Goal: Submit feedback/report problem: Submit feedback/report problem

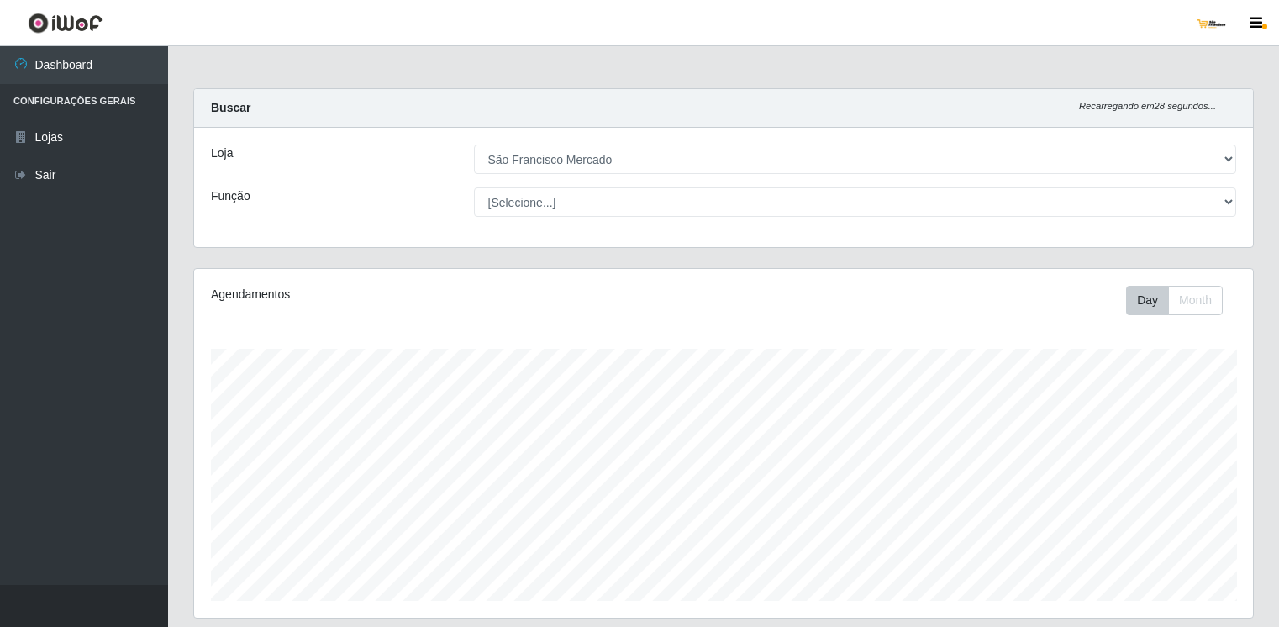
select select "168"
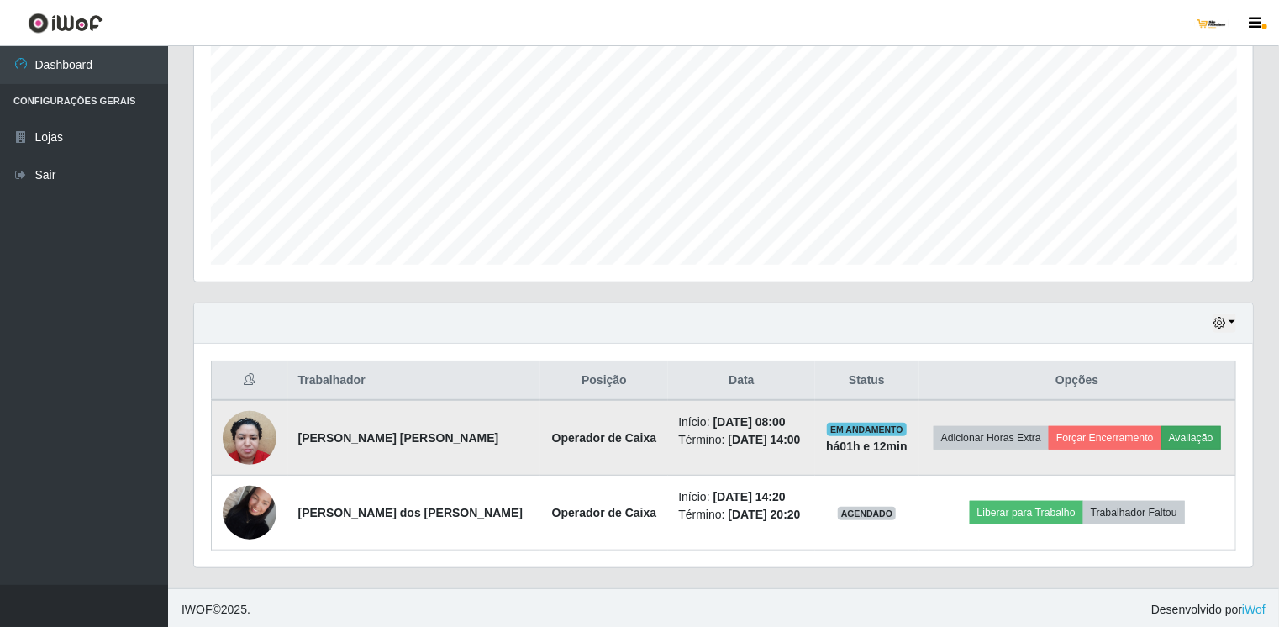
scroll to position [349, 1058]
click at [1193, 433] on button "Avaliação" at bounding box center [1191, 438] width 60 height 24
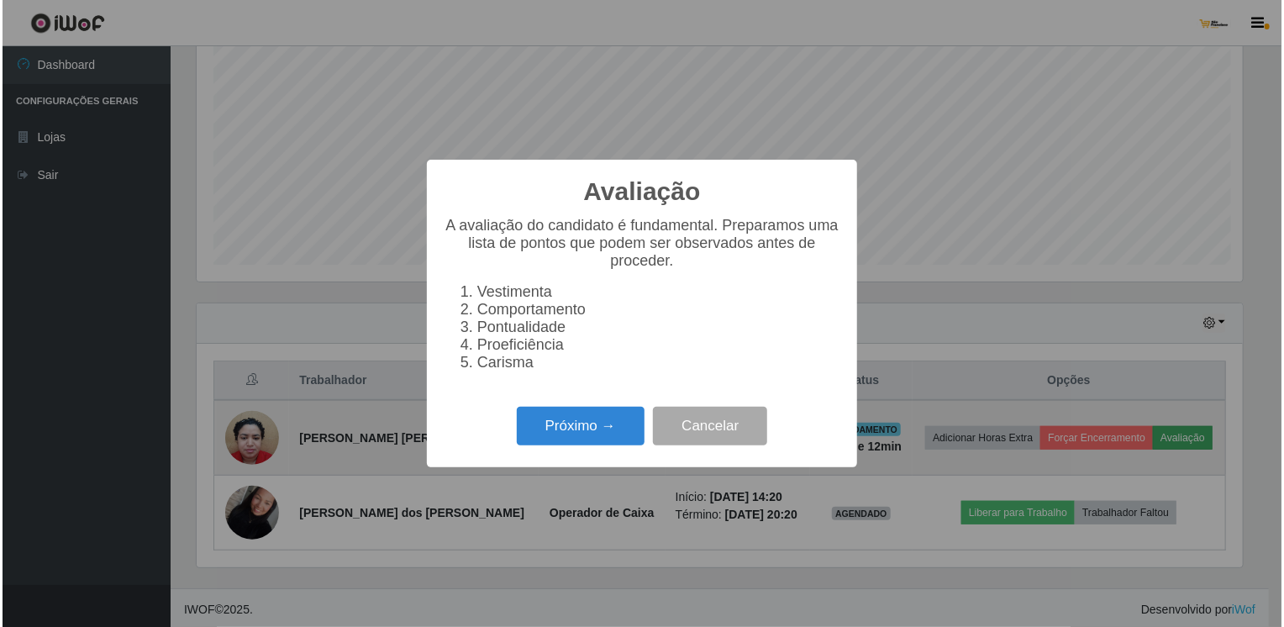
scroll to position [349, 1052]
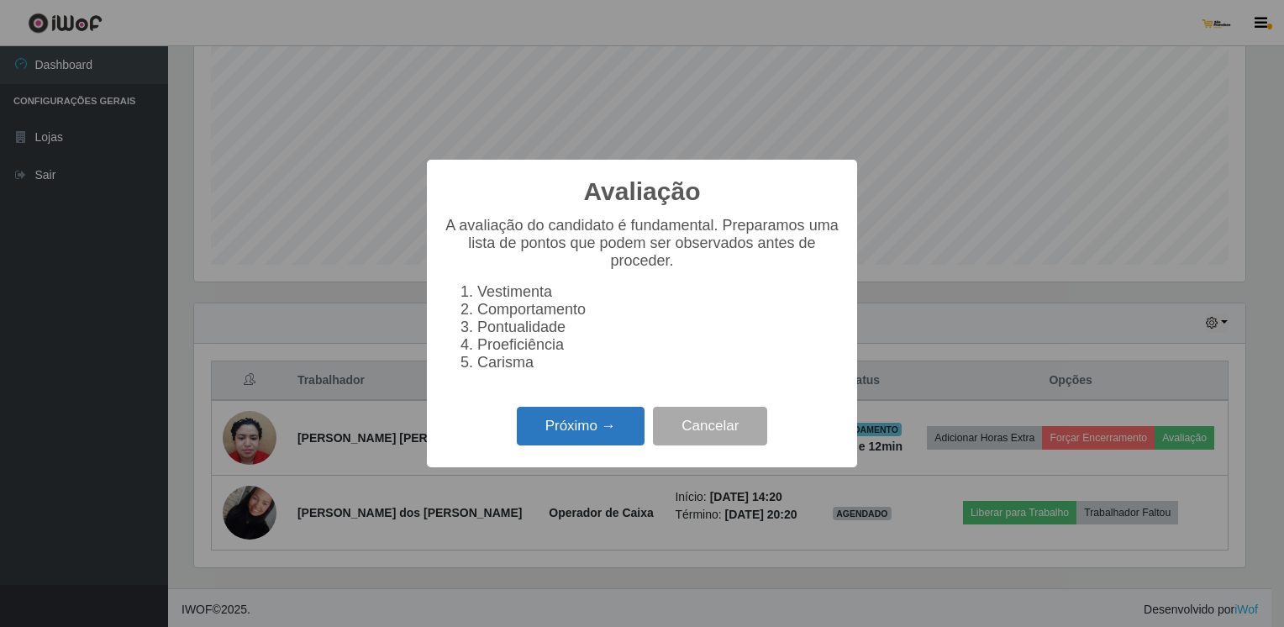
click at [569, 435] on button "Próximo →" at bounding box center [581, 426] width 128 height 39
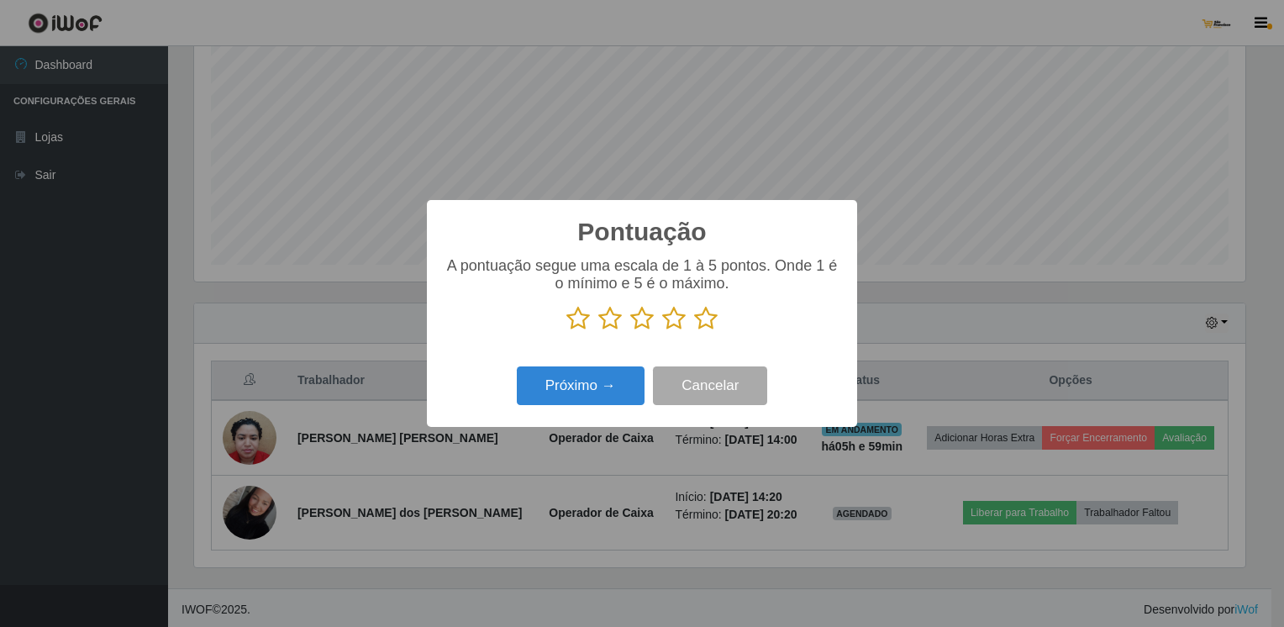
drag, startPoint x: 708, startPoint y: 320, endPoint x: 676, endPoint y: 337, distance: 36.1
click at [707, 320] on icon at bounding box center [706, 318] width 24 height 25
click at [694, 331] on input "radio" at bounding box center [694, 331] width 0 height 0
click at [578, 391] on button "Próximo →" at bounding box center [581, 385] width 128 height 39
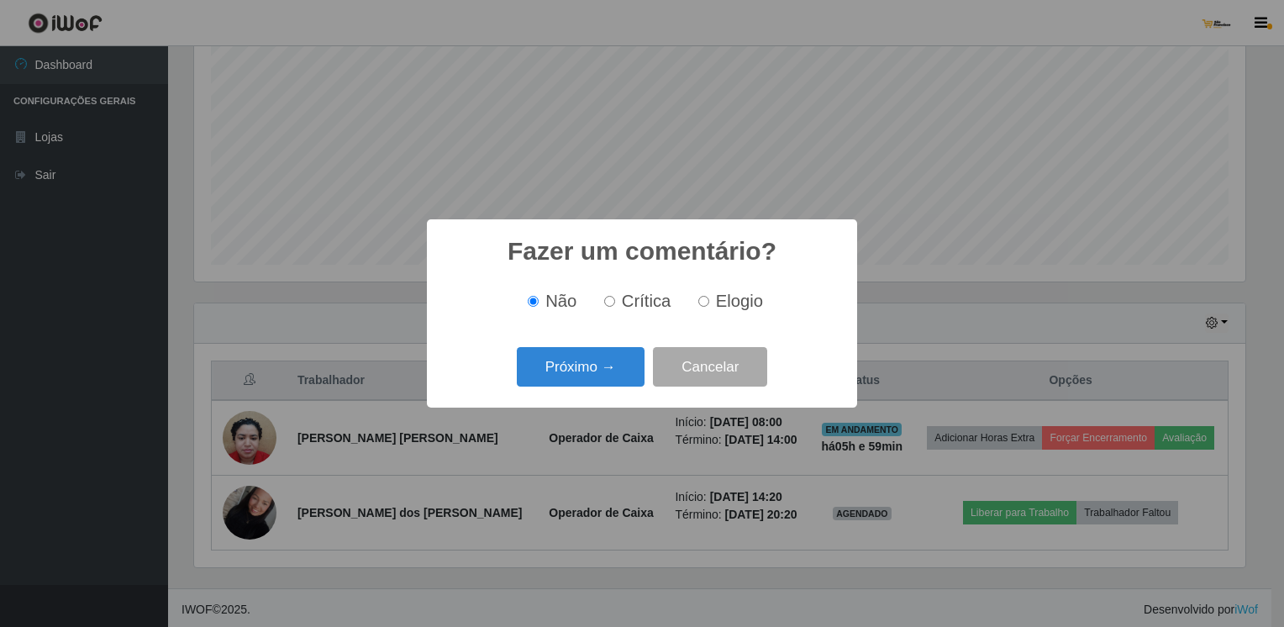
click at [703, 301] on input "Elogio" at bounding box center [703, 301] width 11 height 11
radio input "true"
click at [575, 374] on button "Próximo →" at bounding box center [581, 366] width 128 height 39
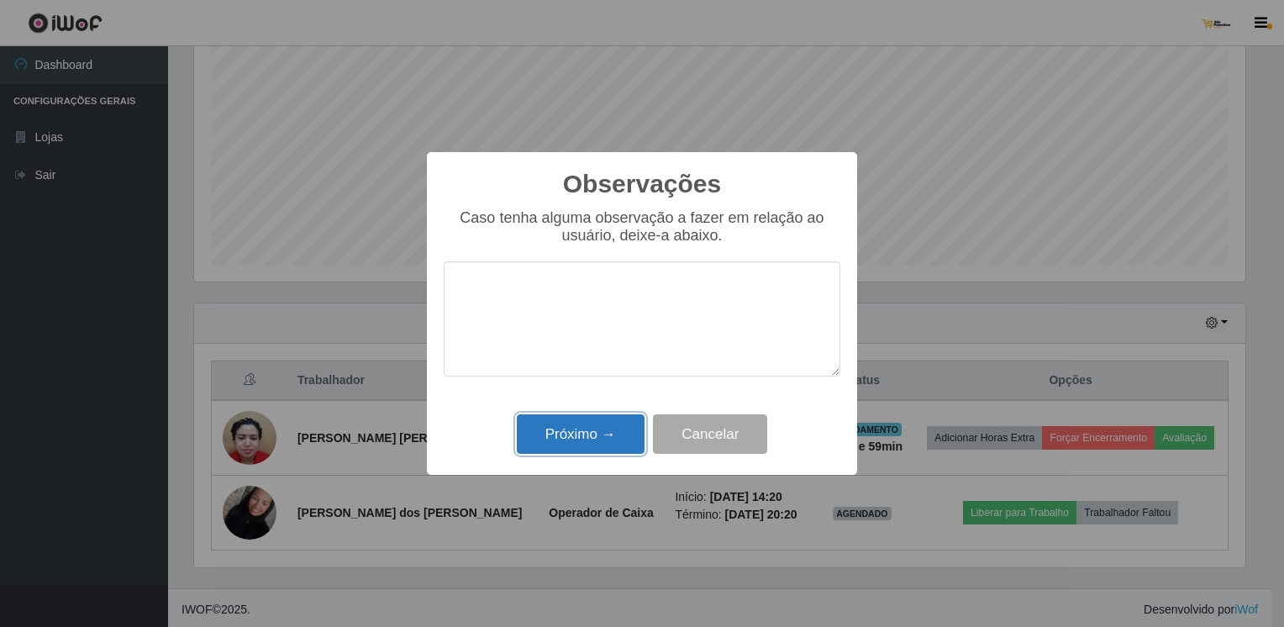
click at [594, 441] on button "Próximo →" at bounding box center [581, 433] width 128 height 39
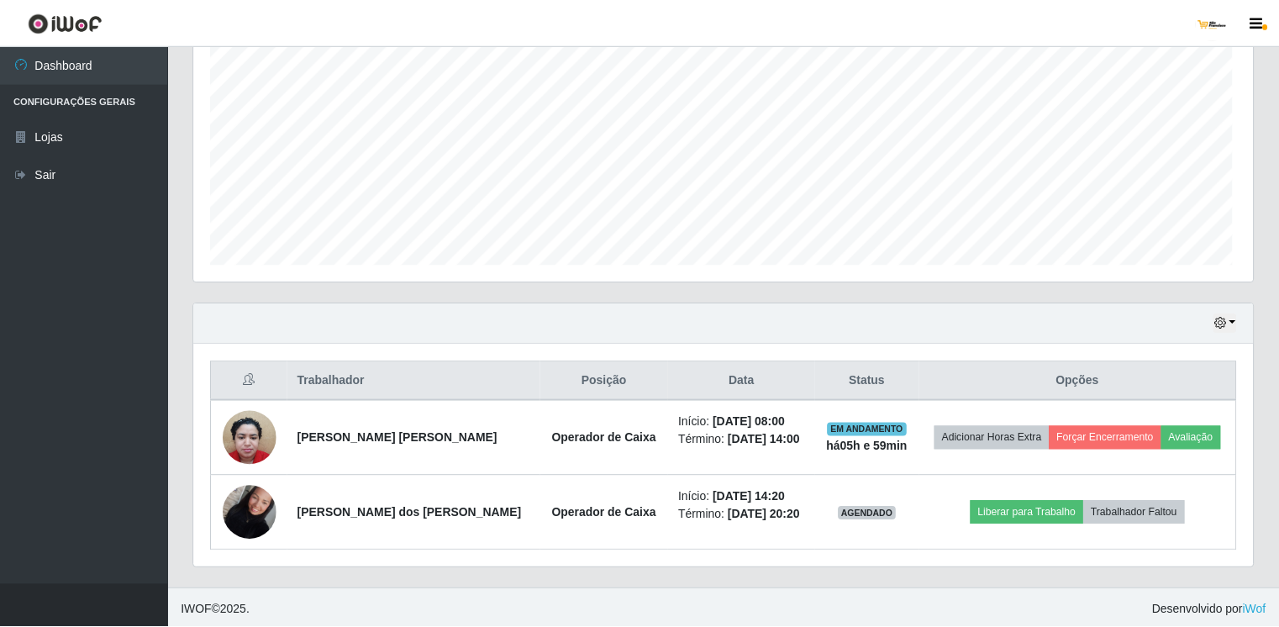
scroll to position [349, 1058]
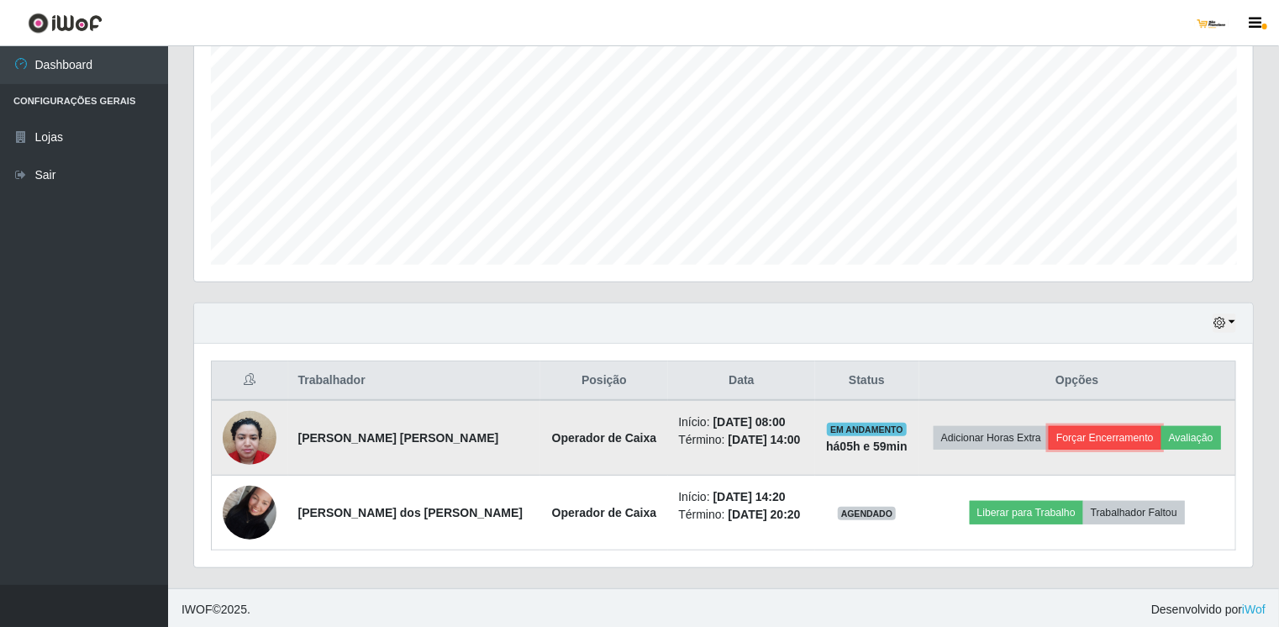
click at [1104, 434] on button "Forçar Encerramento" at bounding box center [1104, 438] width 113 height 24
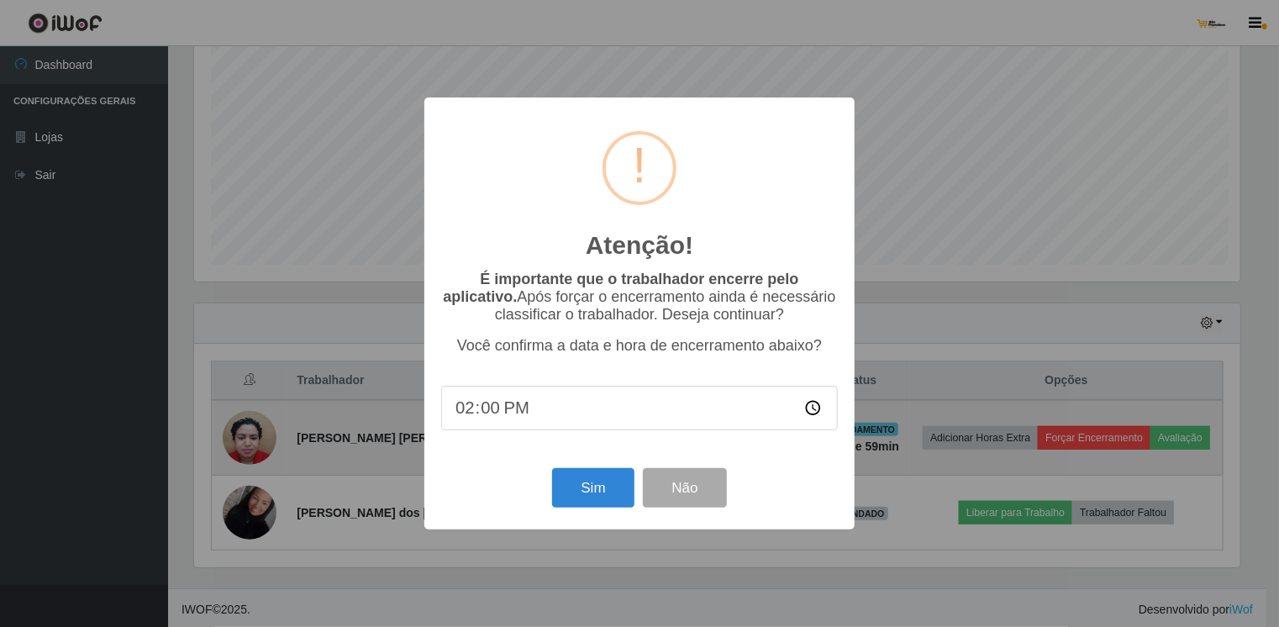
scroll to position [349, 1052]
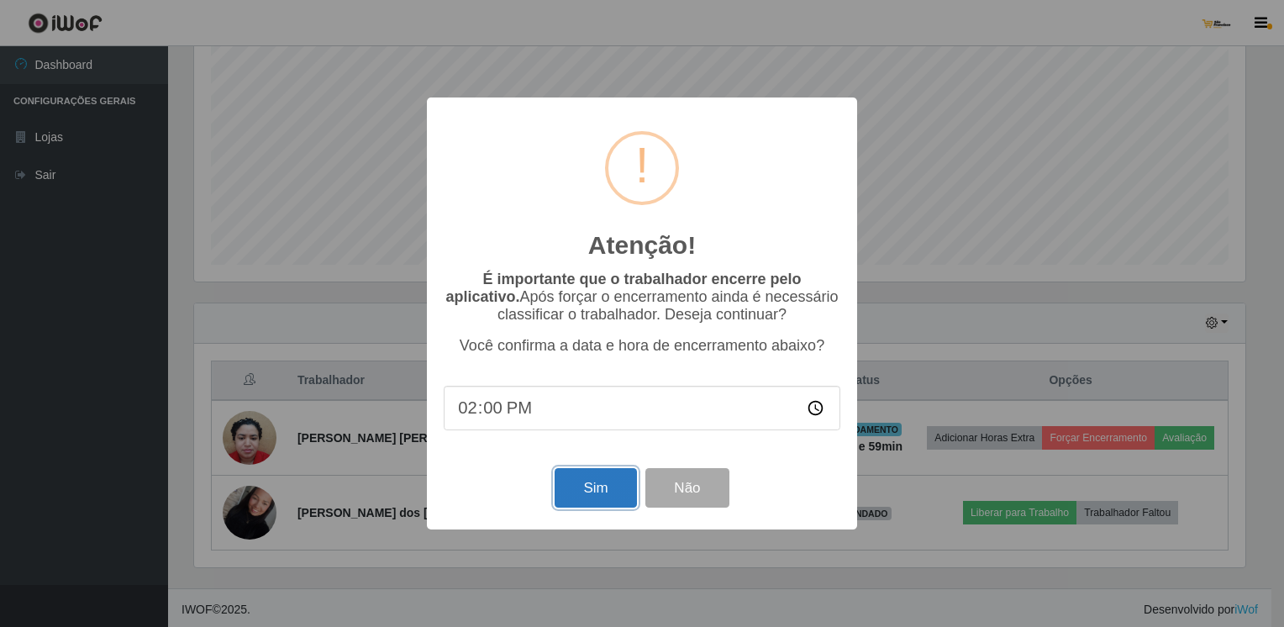
click at [594, 492] on button "Sim" at bounding box center [594, 487] width 81 height 39
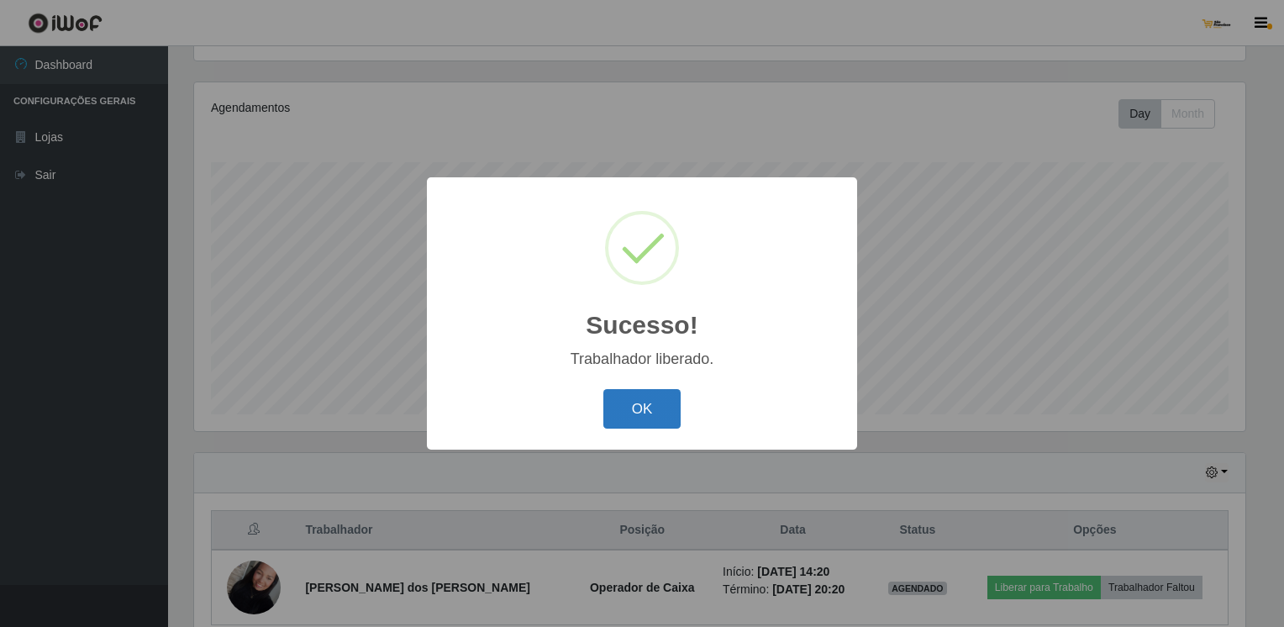
click at [652, 412] on button "OK" at bounding box center [642, 408] width 78 height 39
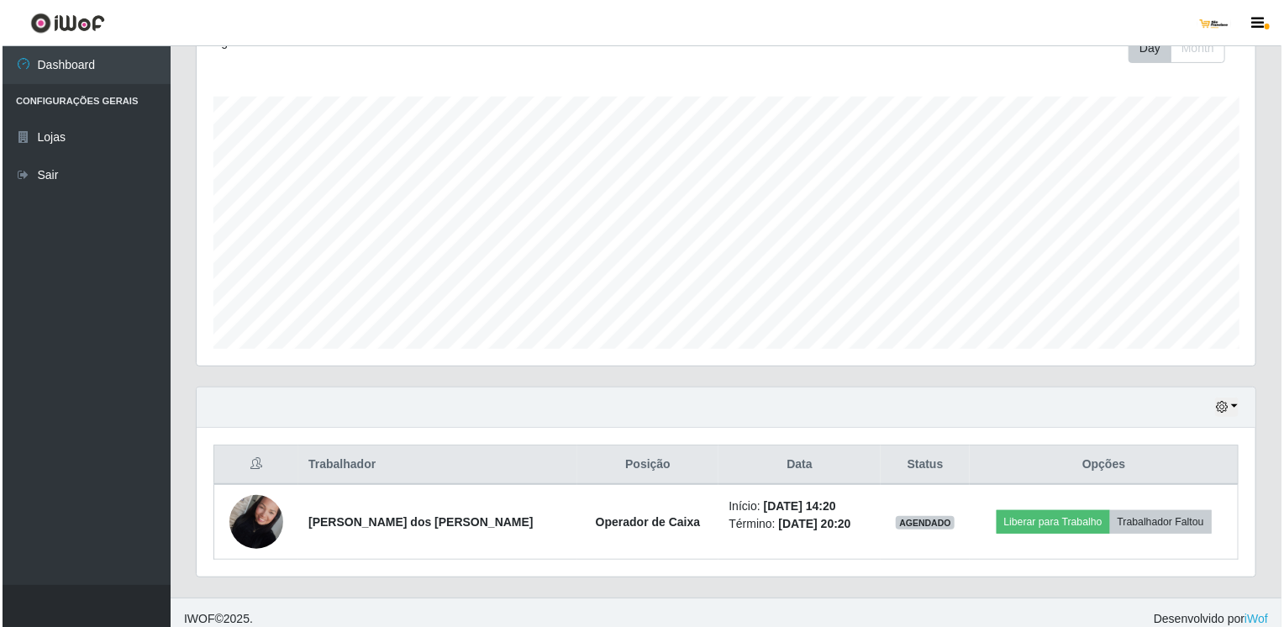
scroll to position [261, 0]
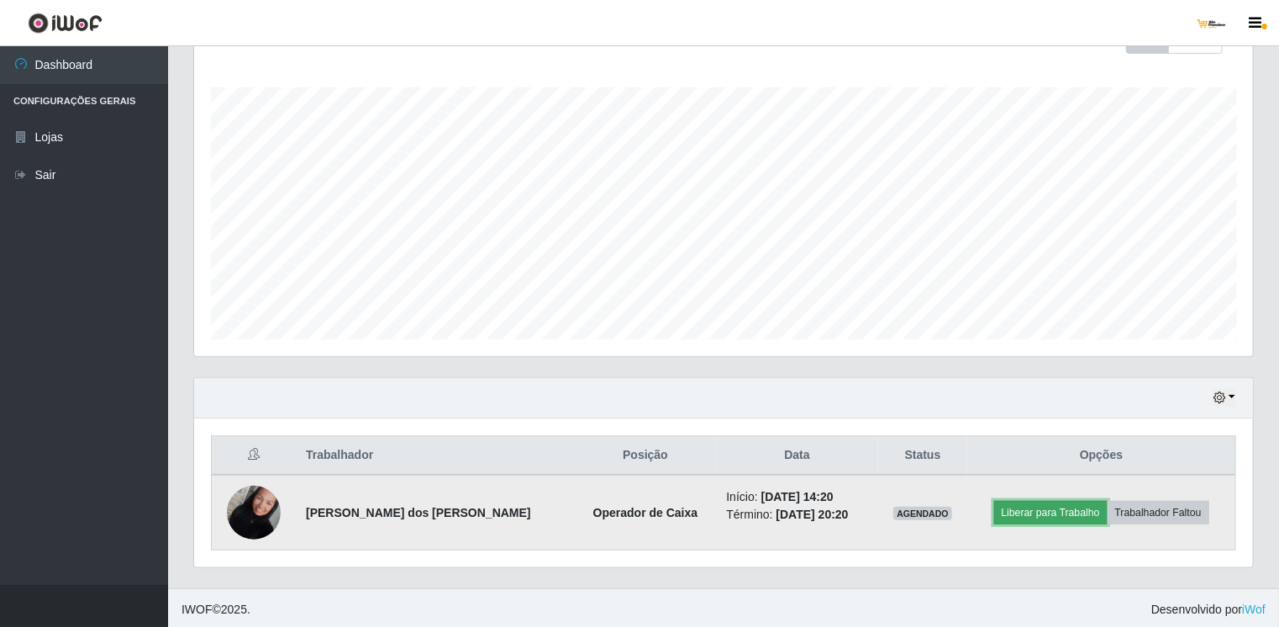
click at [1045, 509] on button "Liberar para Trabalho" at bounding box center [1050, 513] width 113 height 24
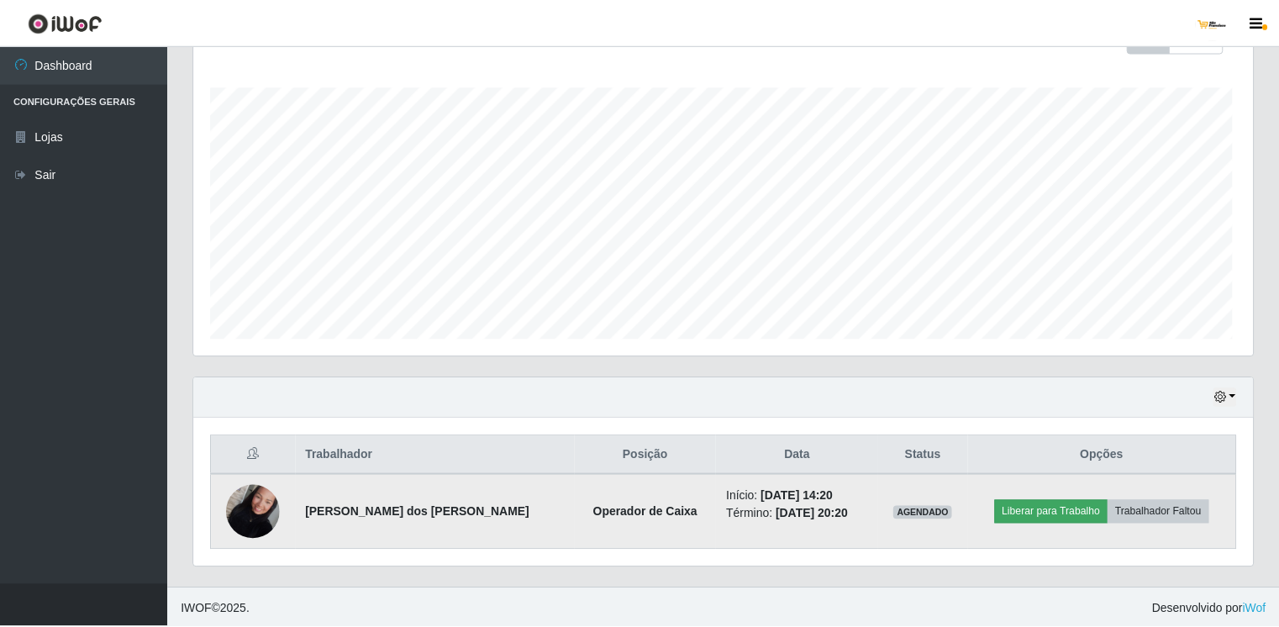
scroll to position [349, 1052]
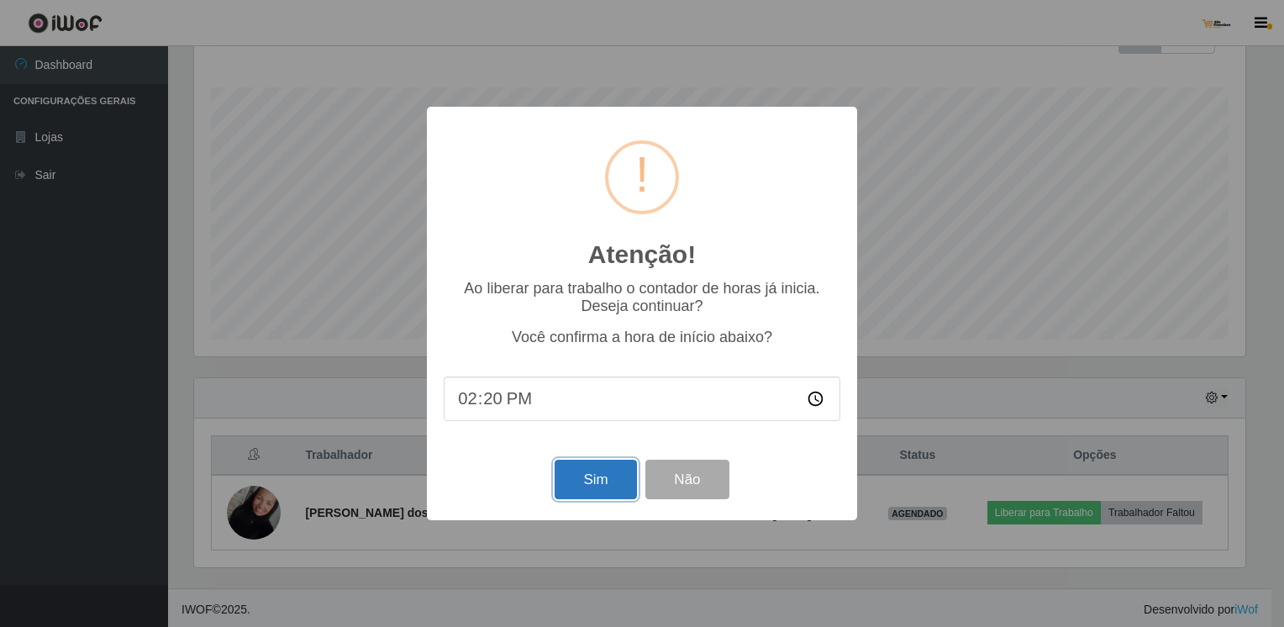
click at [599, 487] on button "Sim" at bounding box center [594, 479] width 81 height 39
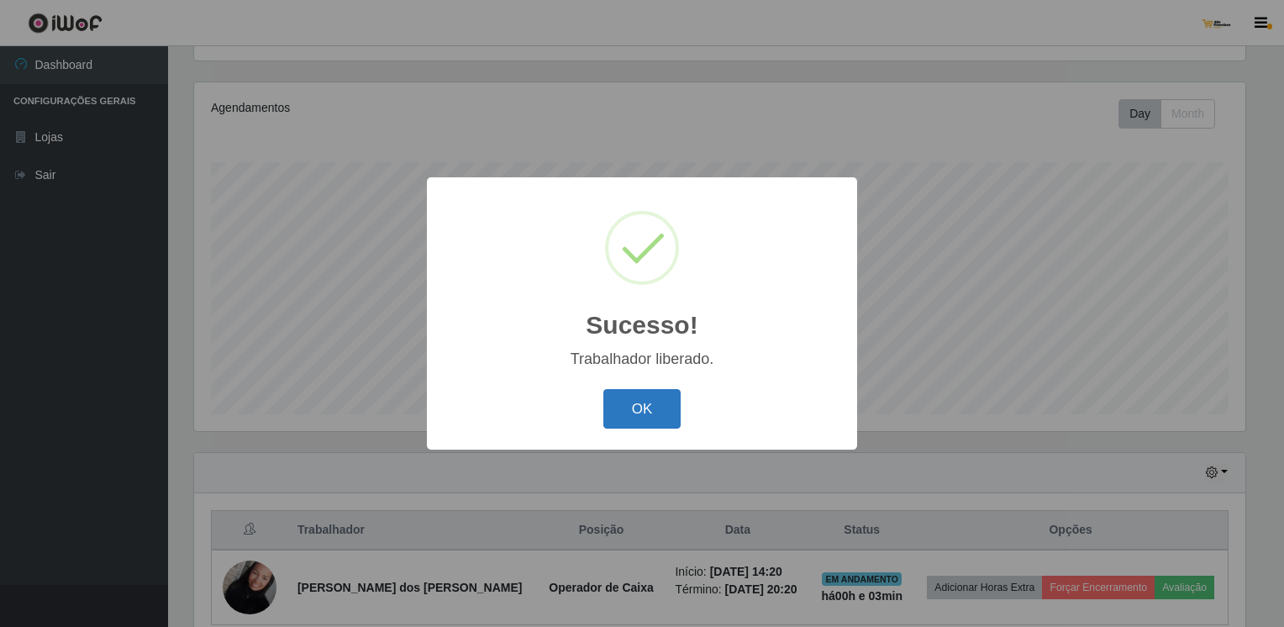
click at [638, 403] on button "OK" at bounding box center [642, 408] width 78 height 39
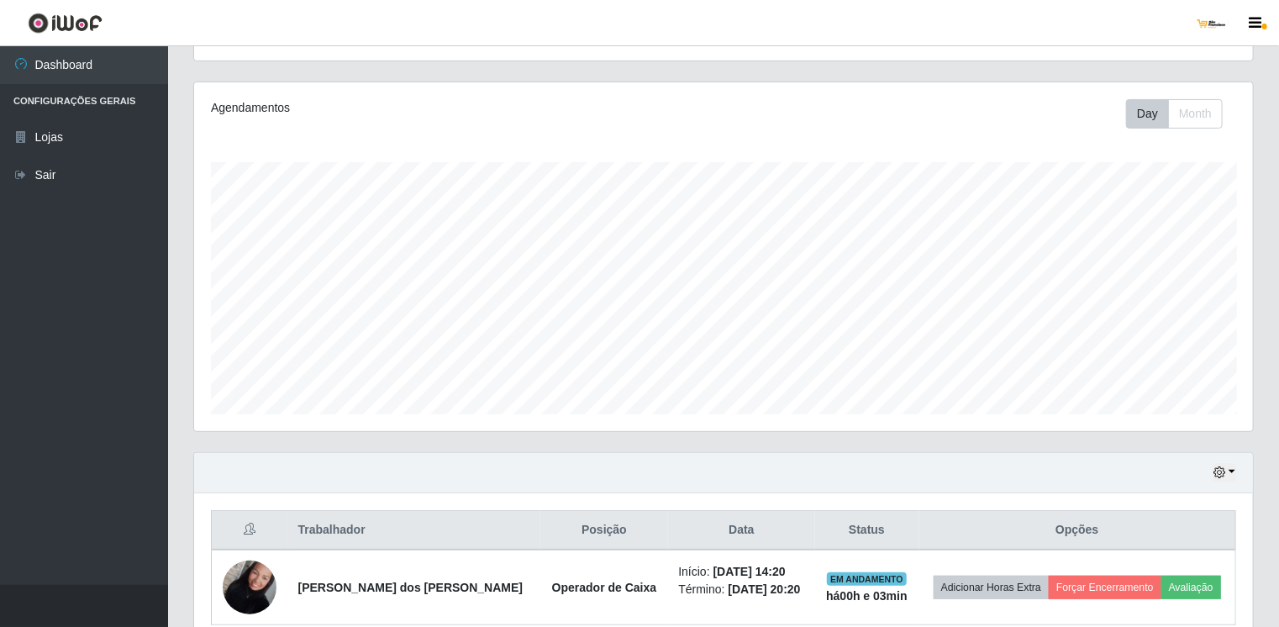
scroll to position [349, 1058]
